Goal: Check status

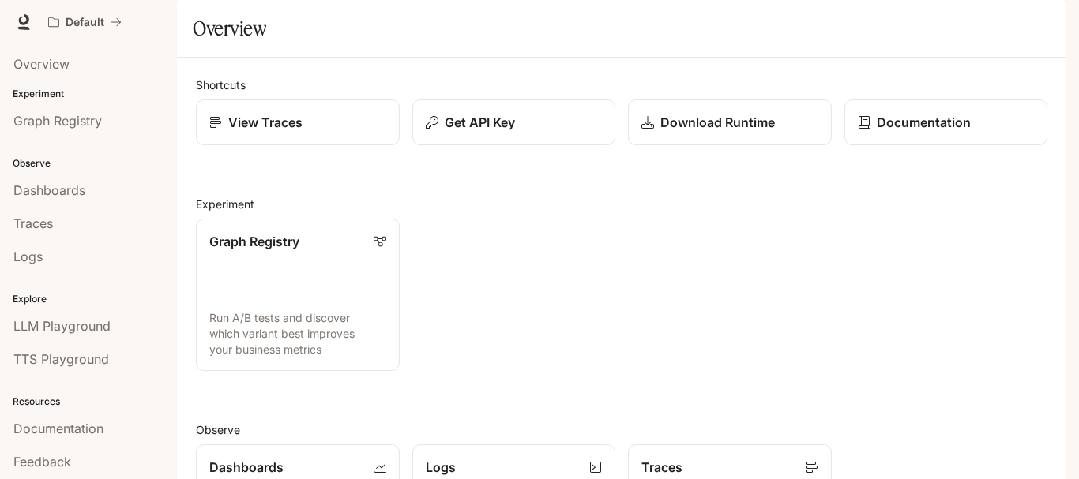
click at [1039, 24] on img "button" at bounding box center [1044, 22] width 22 height 22
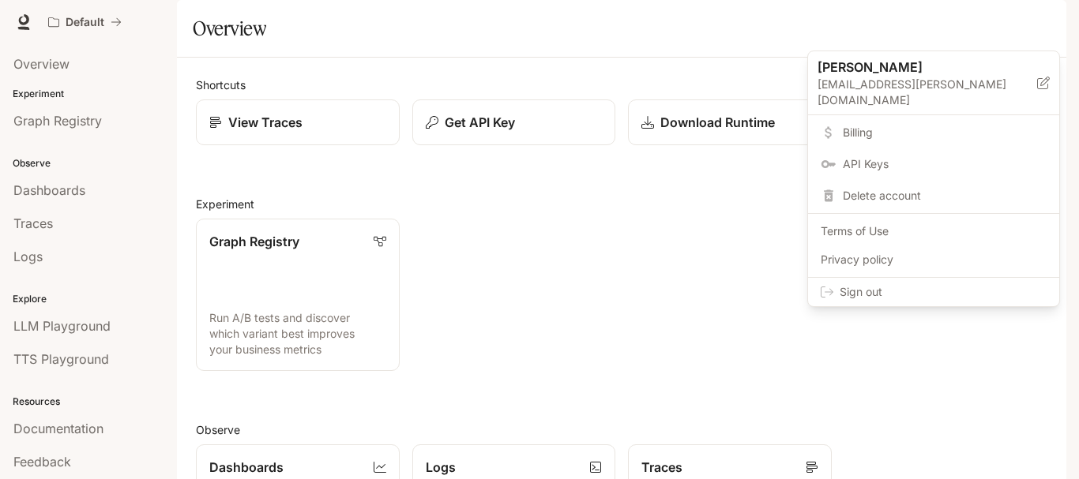
click at [861, 125] on span "Billing" at bounding box center [945, 133] width 204 height 16
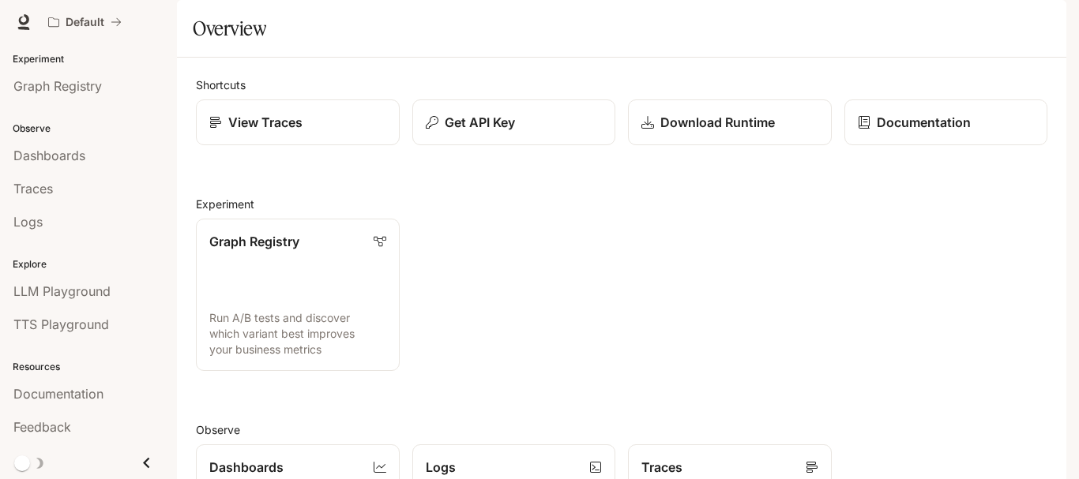
scroll to position [98, 0]
click at [232, 457] on p "Dashboards" at bounding box center [245, 466] width 75 height 19
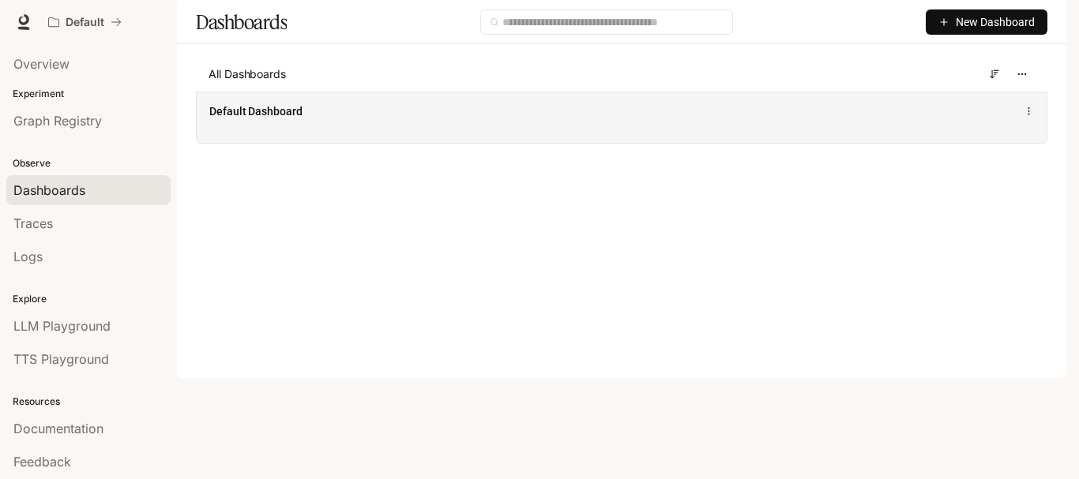
click at [261, 119] on span "Default Dashboard" at bounding box center [255, 111] width 93 height 16
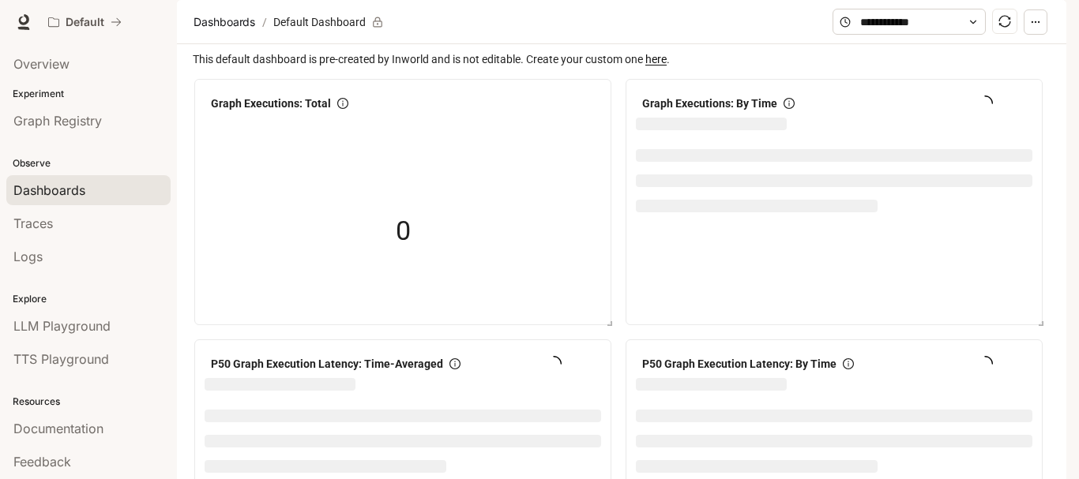
click at [975, 28] on icon at bounding box center [972, 22] width 11 height 11
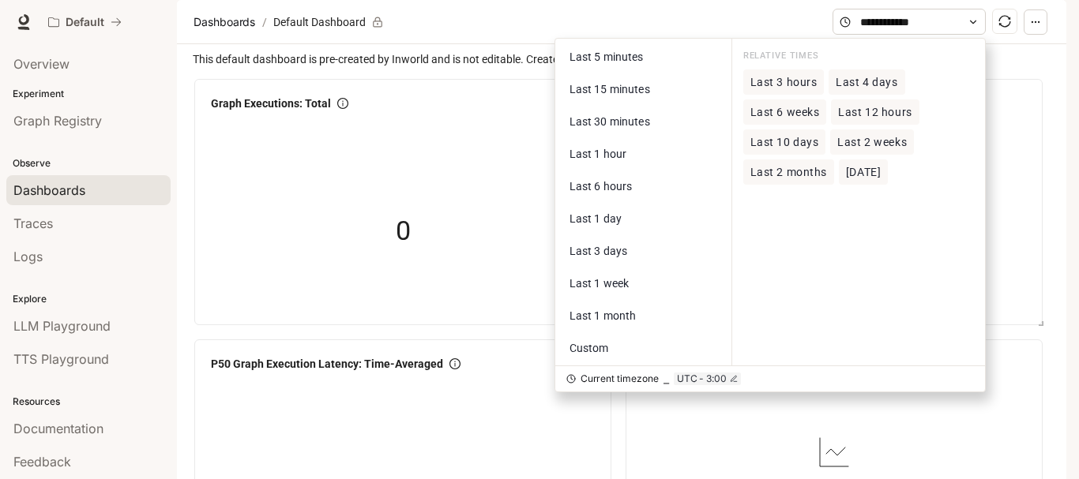
click at [783, 179] on span "Last 2 months" at bounding box center [788, 172] width 77 height 13
